Goal: Navigation & Orientation: Find specific page/section

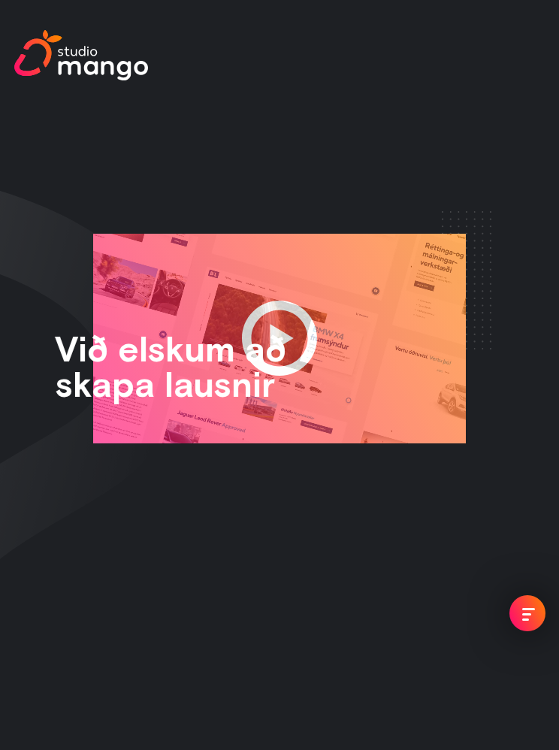
click at [529, 613] on div "menu" at bounding box center [528, 614] width 13 height 13
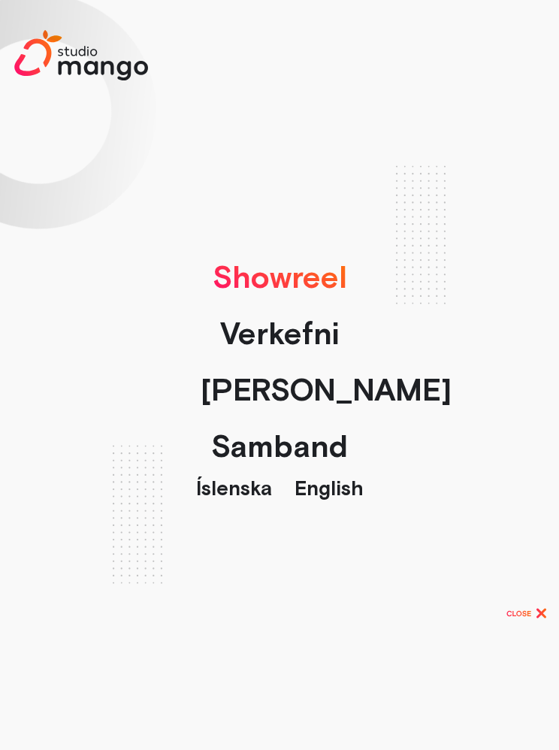
click at [337, 499] on link "English" at bounding box center [329, 487] width 69 height 23
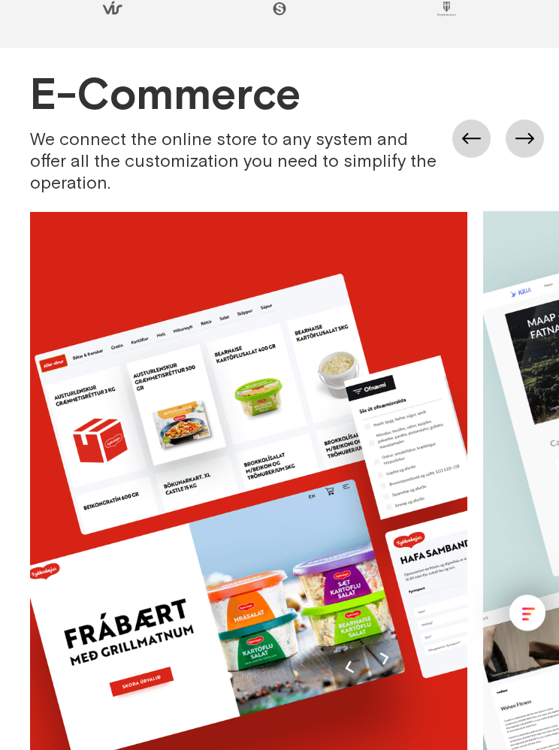
scroll to position [848, 0]
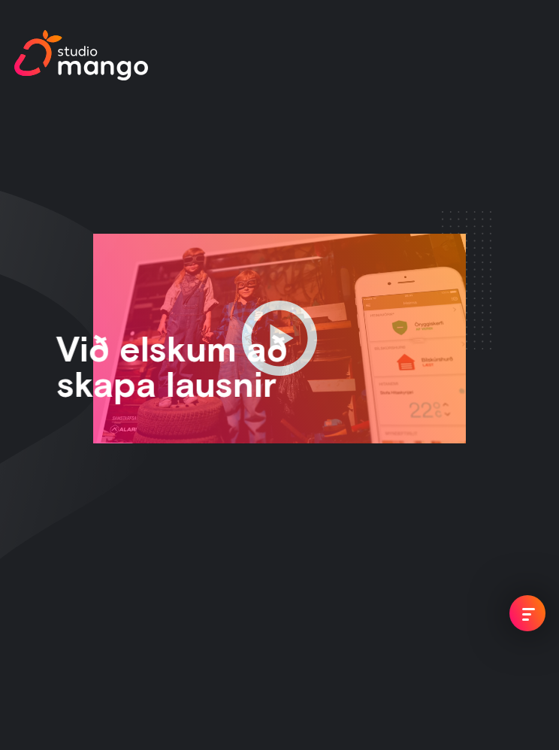
click at [523, 611] on div "menu" at bounding box center [528, 614] width 13 height 13
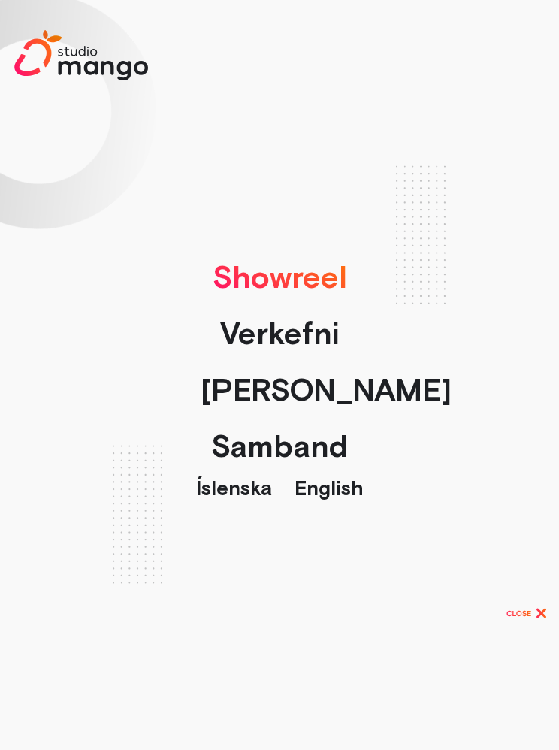
click at [332, 496] on link "English" at bounding box center [329, 487] width 69 height 23
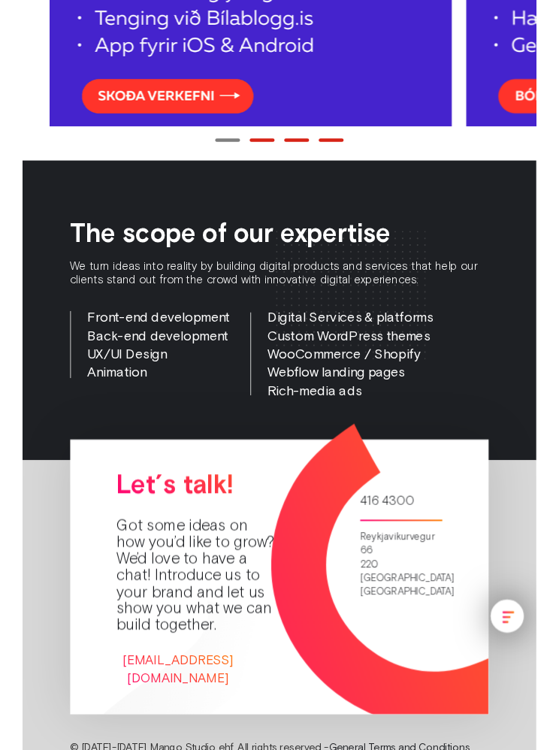
scroll to position [3645, 0]
